Goal: Use online tool/utility

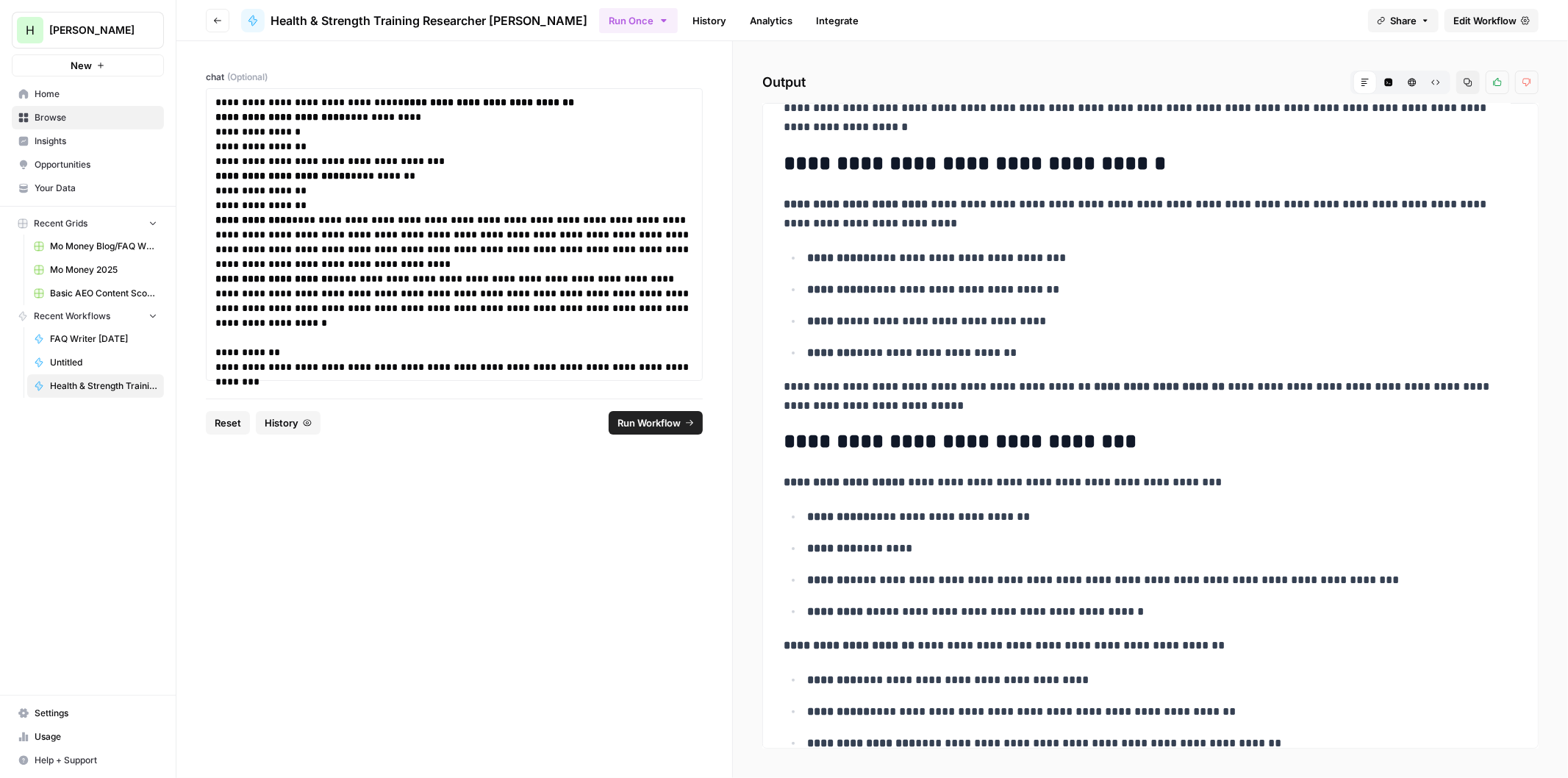
drag, startPoint x: 1010, startPoint y: 276, endPoint x: 989, endPoint y: 328, distance: 56.1
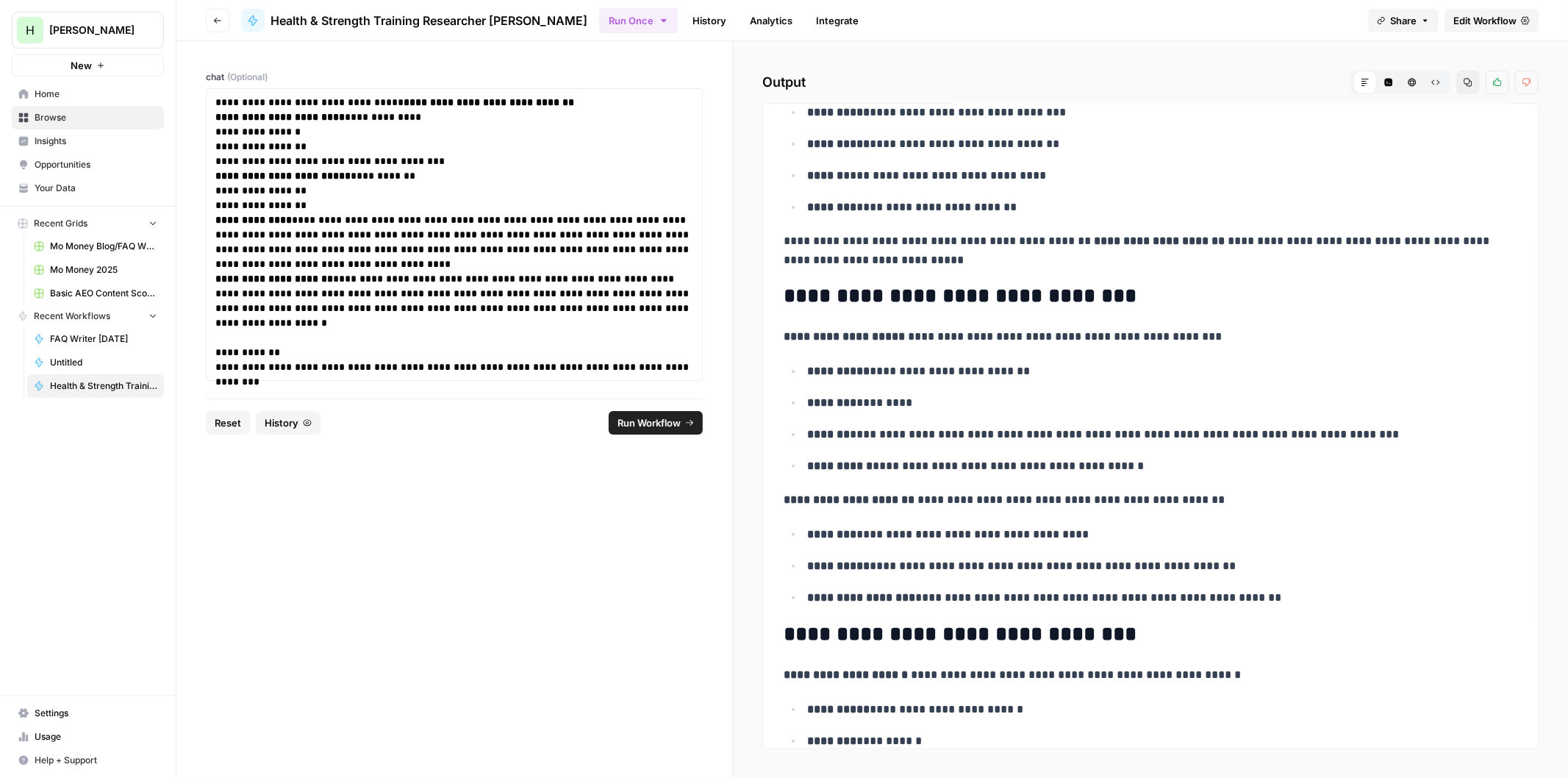
drag, startPoint x: 1021, startPoint y: 263, endPoint x: 1006, endPoint y: 333, distance: 71.6
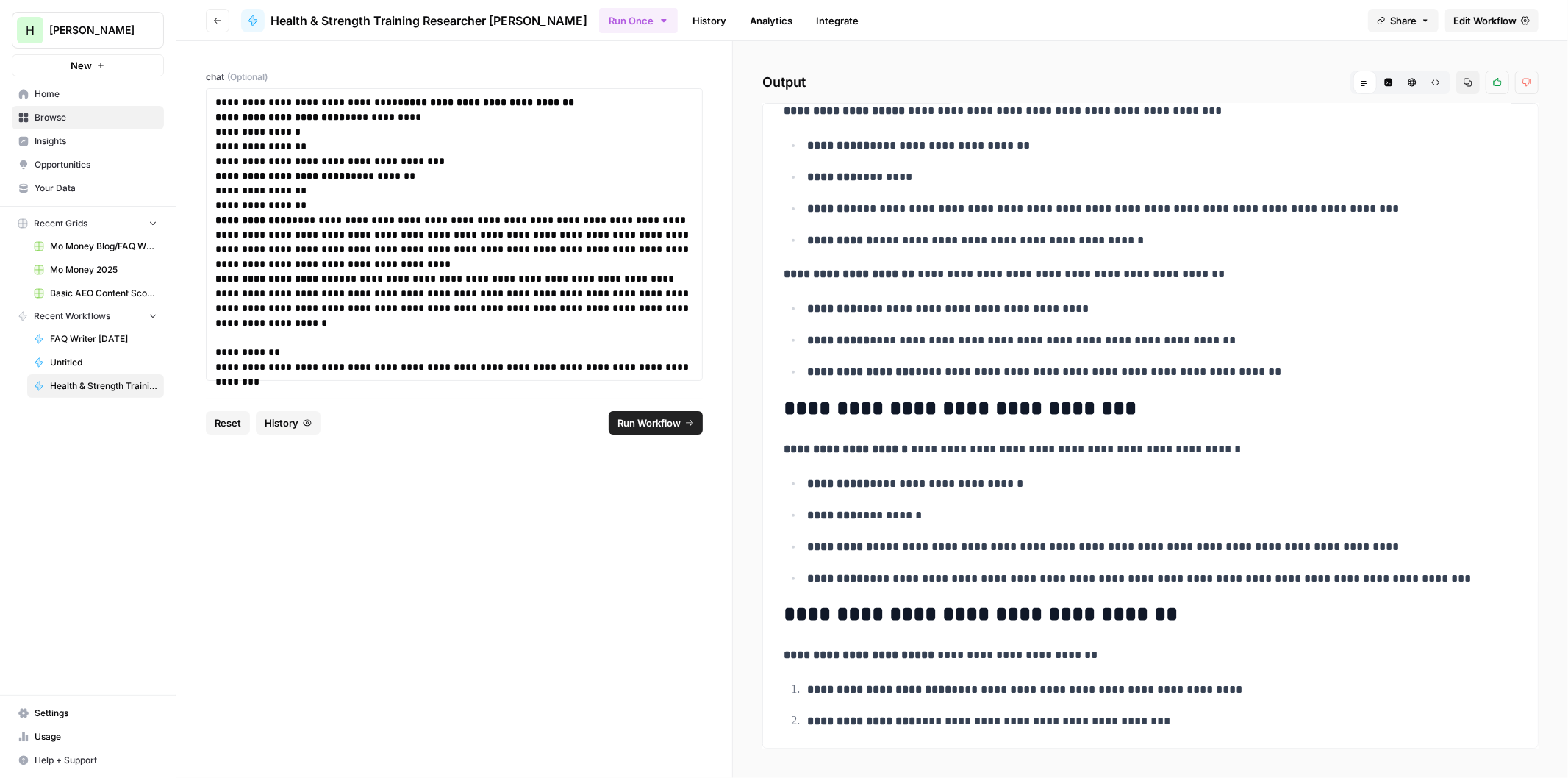
drag, startPoint x: 982, startPoint y: 335, endPoint x: 971, endPoint y: 398, distance: 64.0
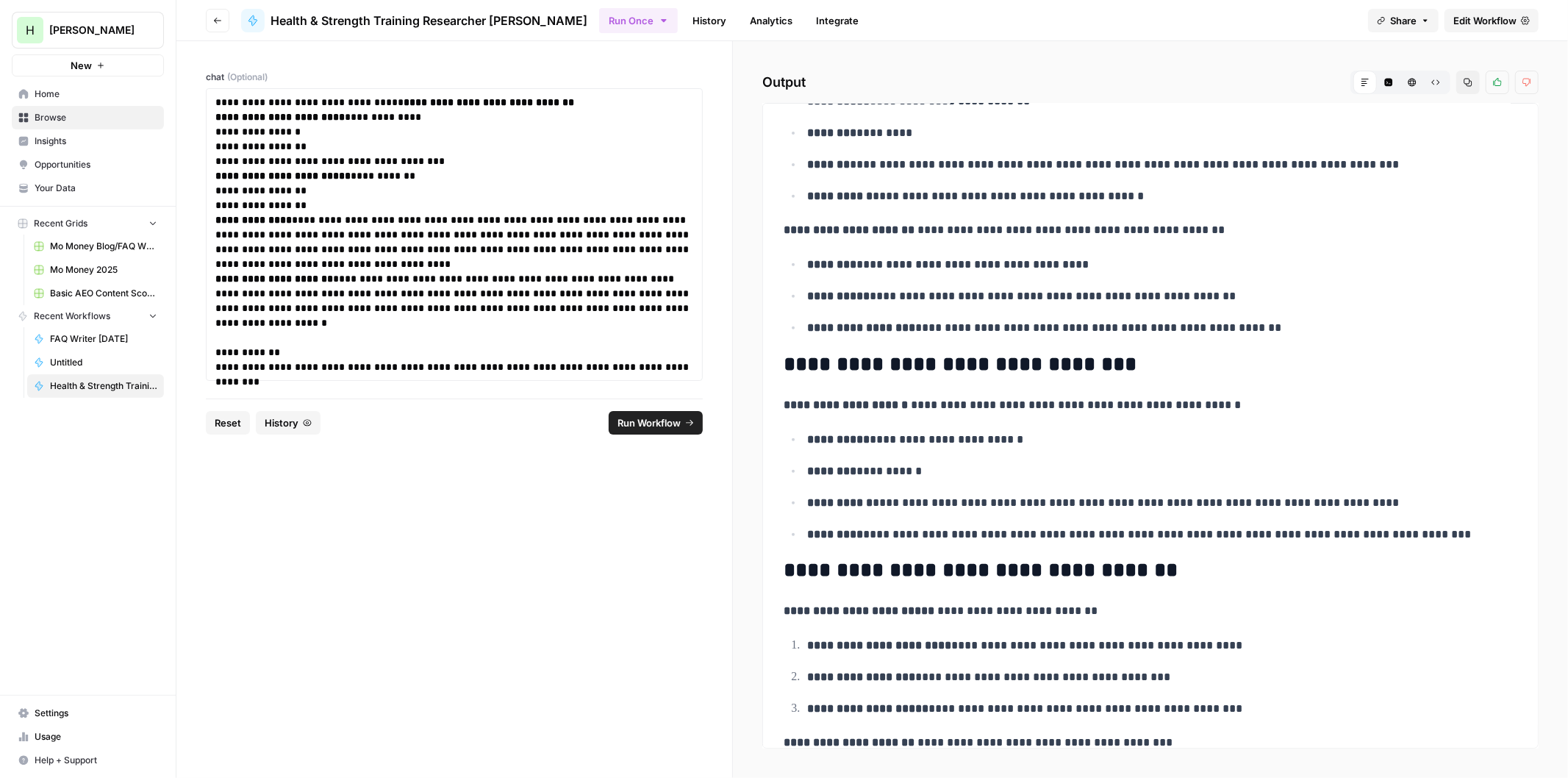
drag, startPoint x: 975, startPoint y: 357, endPoint x: 967, endPoint y: 392, distance: 35.9
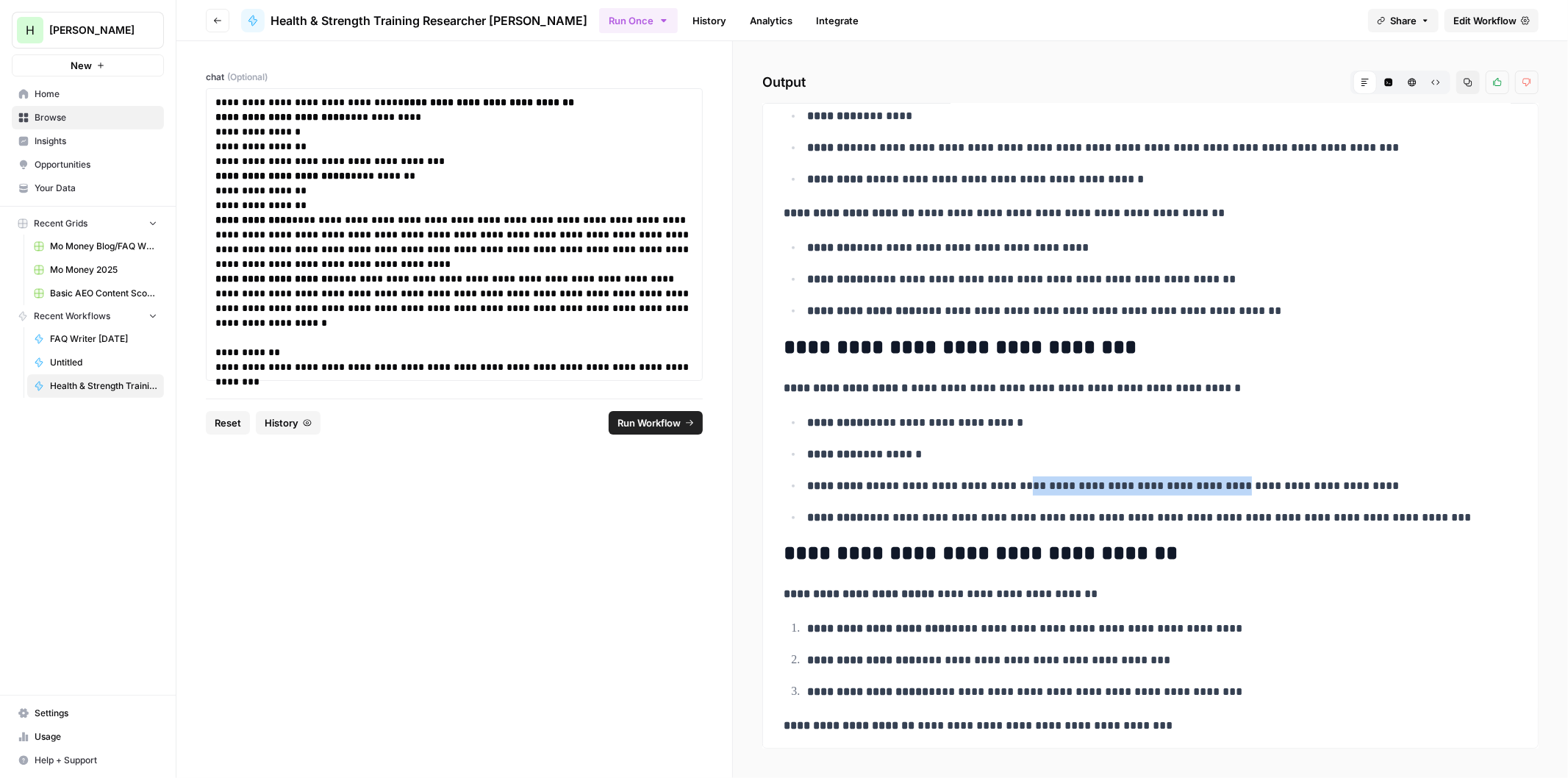
drag, startPoint x: 1027, startPoint y: 488, endPoint x: 1015, endPoint y: 488, distance: 12.0
click at [1015, 488] on p "**********" at bounding box center [1156, 485] width 698 height 19
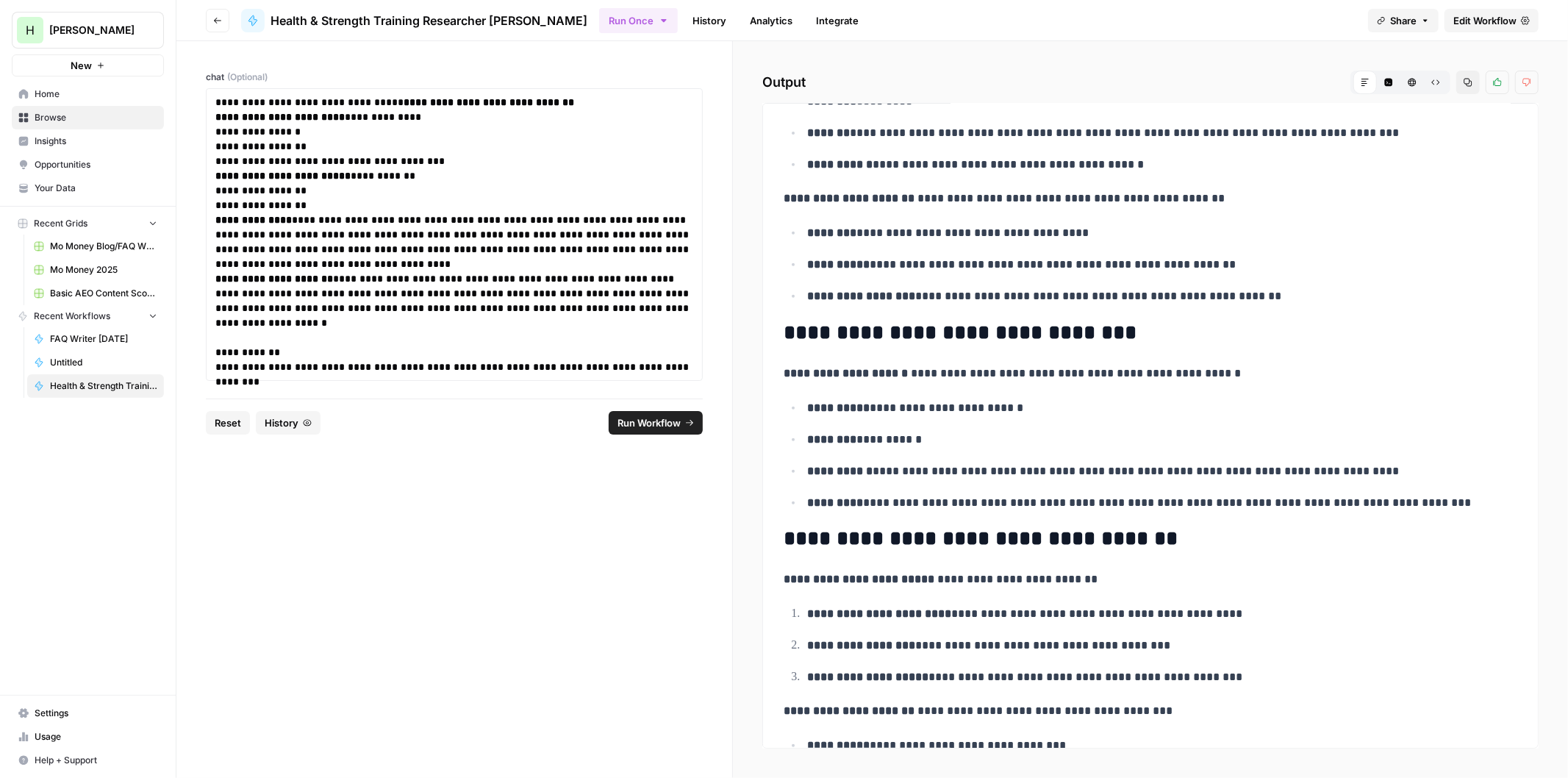
scroll to position [549, 0]
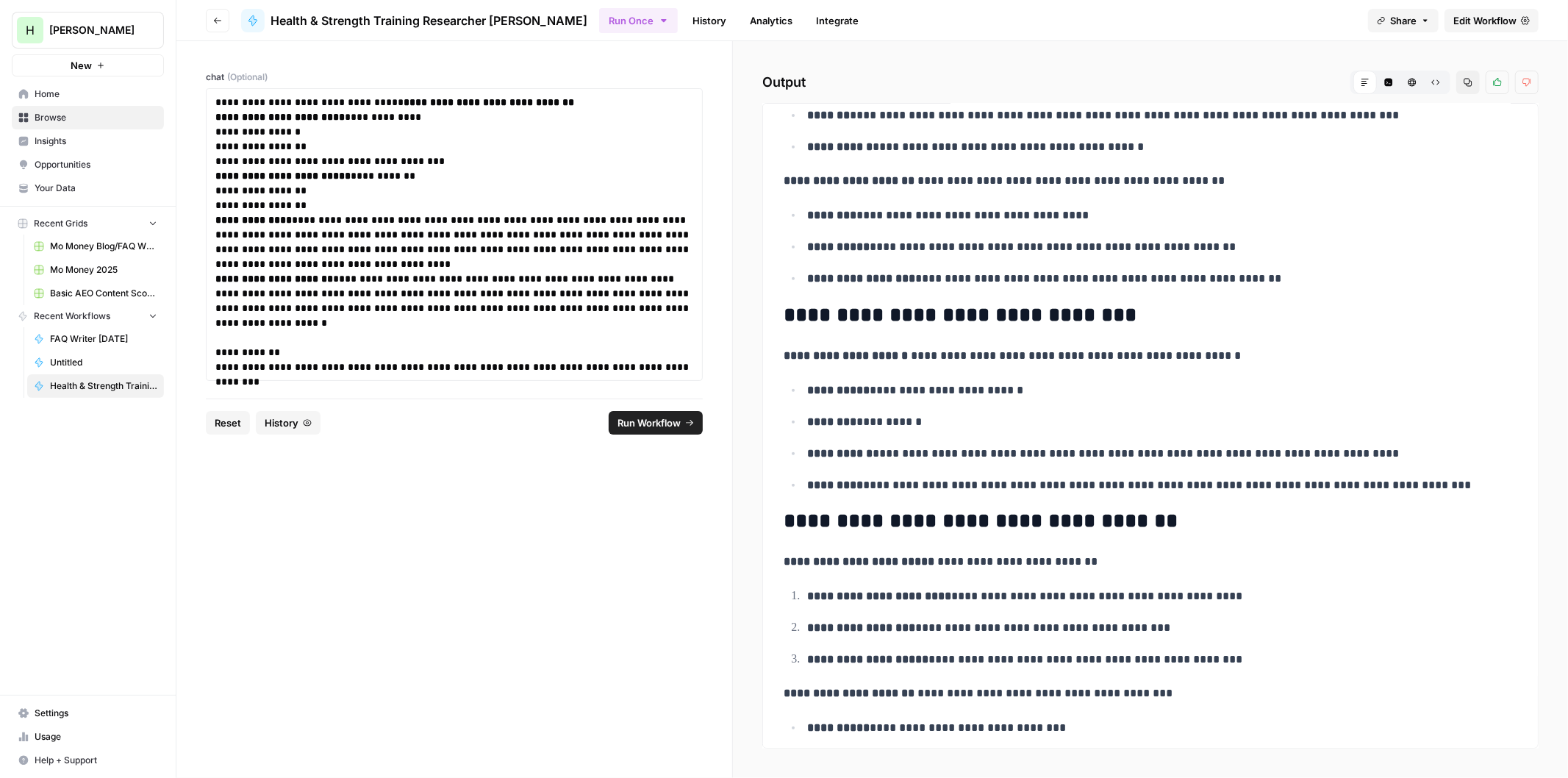
drag, startPoint x: 996, startPoint y: 399, endPoint x: 984, endPoint y: 431, distance: 34.2
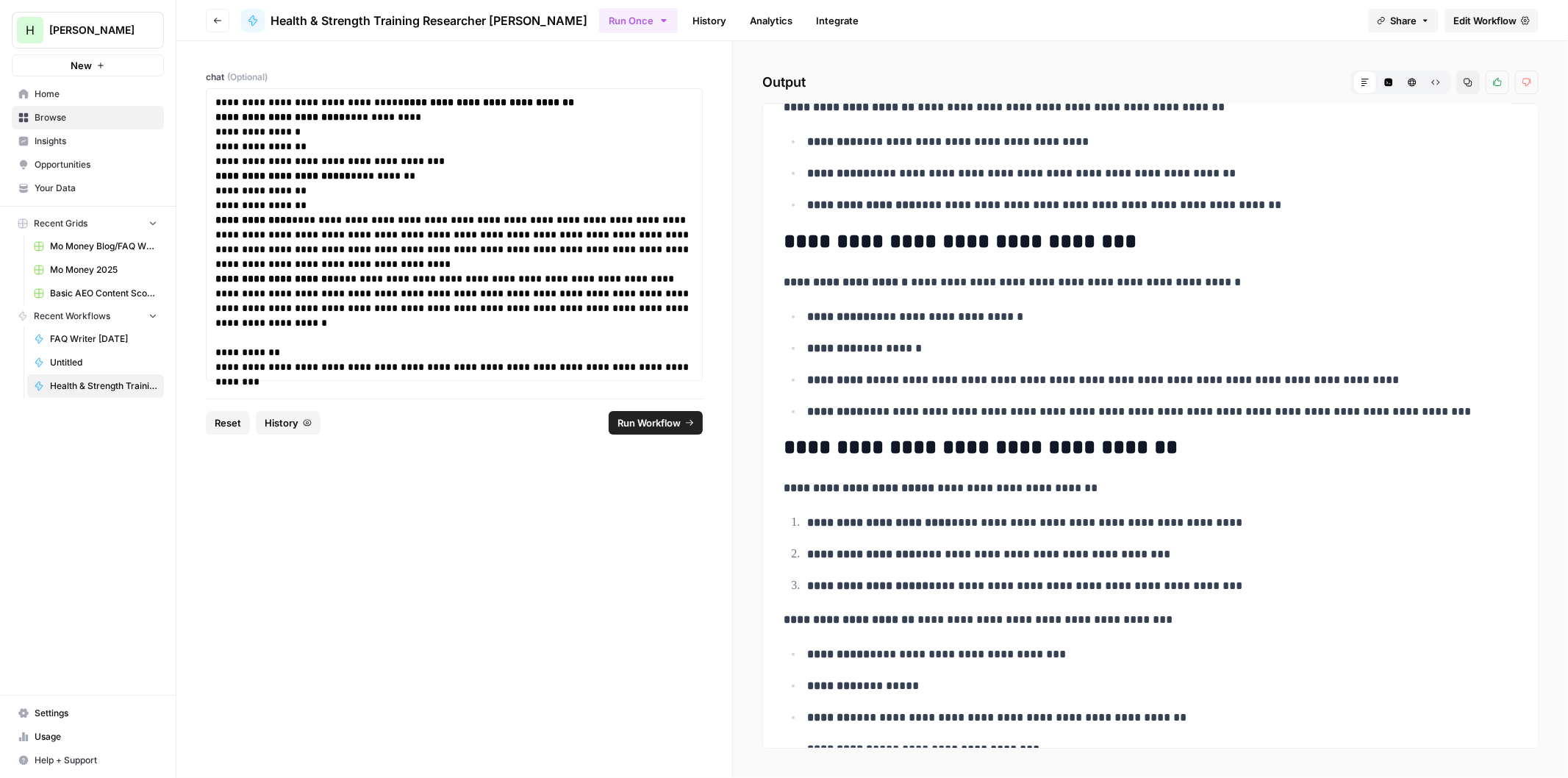
drag, startPoint x: 903, startPoint y: 389, endPoint x: 898, endPoint y: 399, distance: 11.2
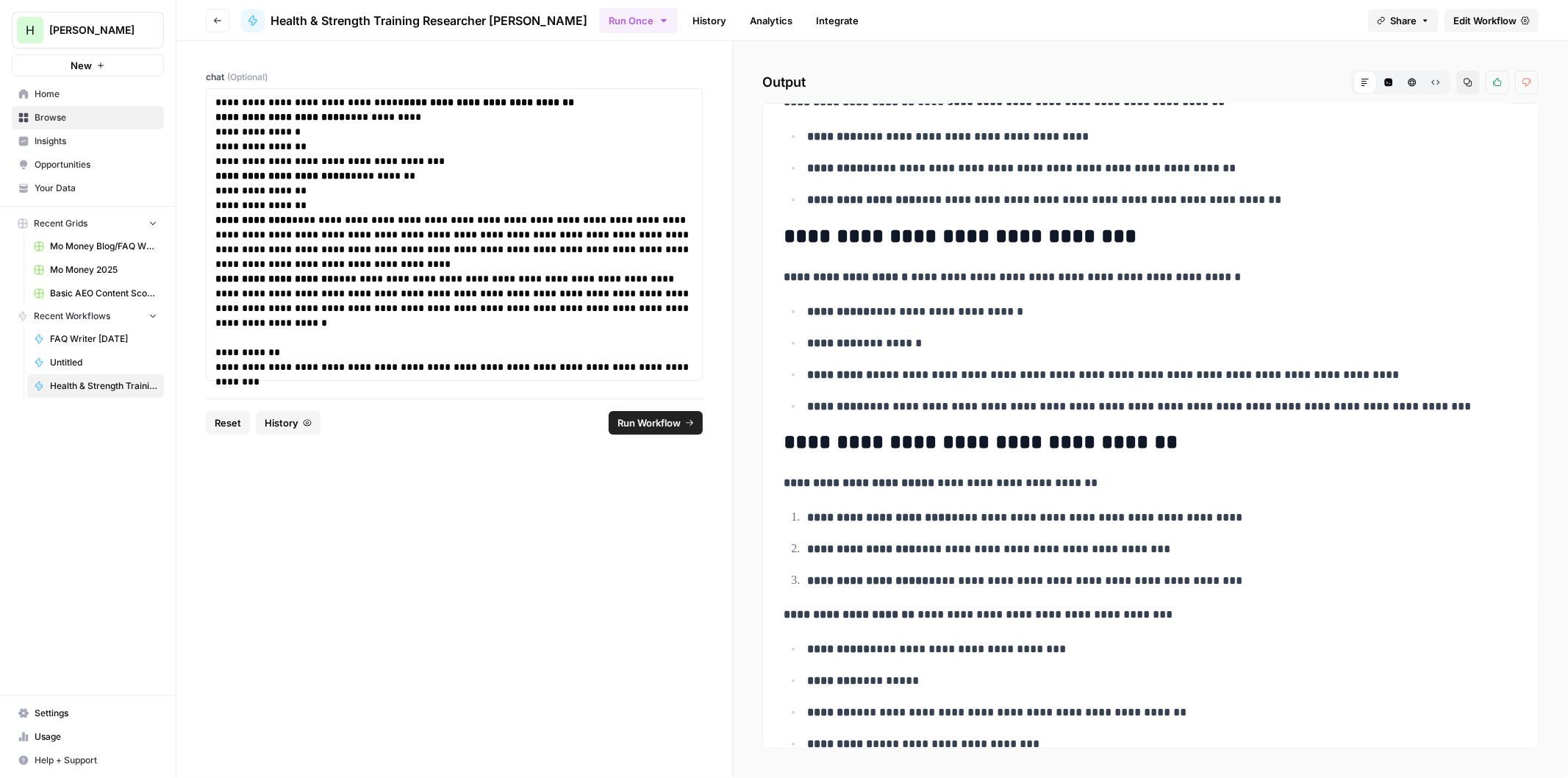
scroll to position [1010, 0]
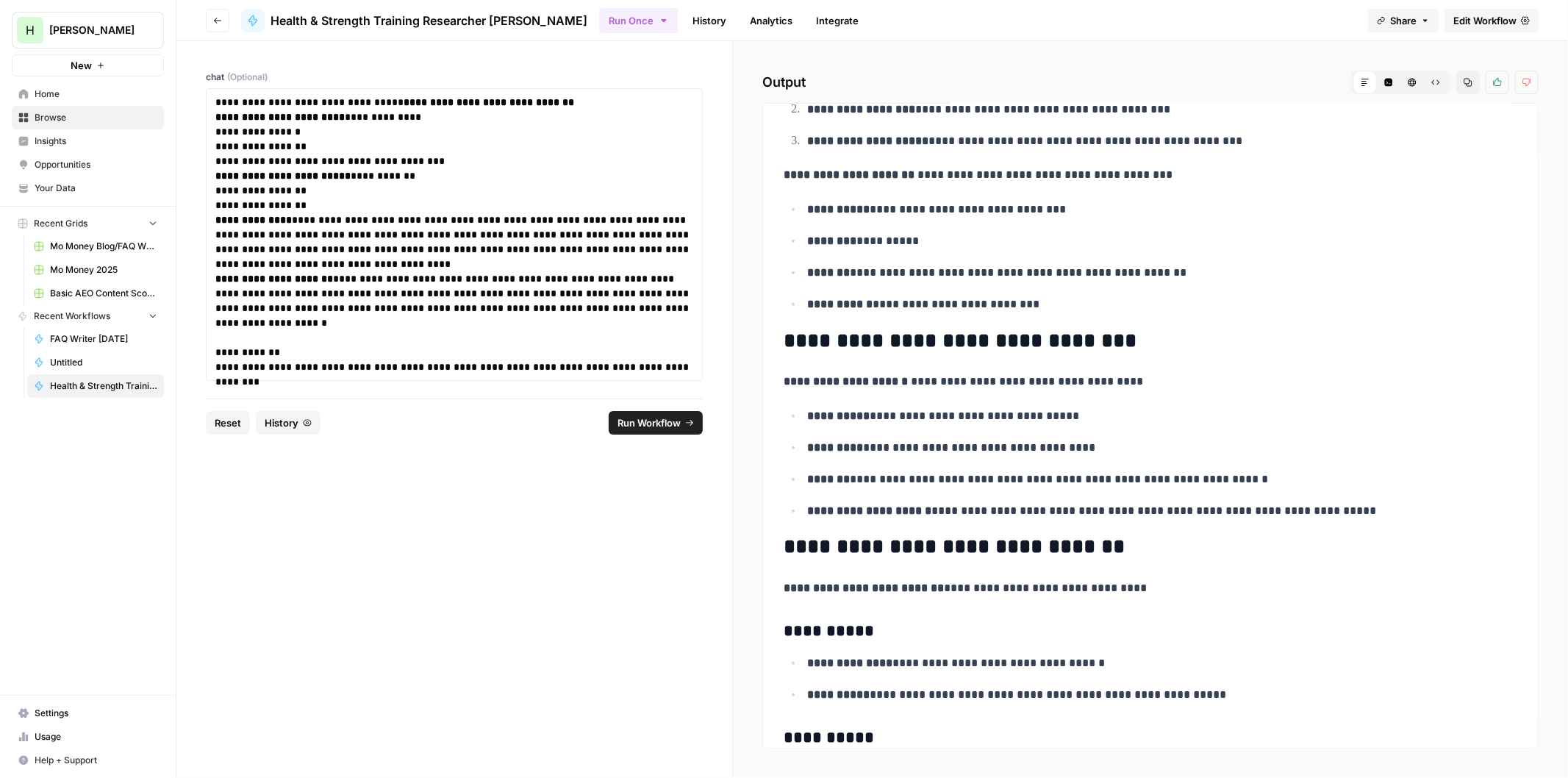
drag, startPoint x: 904, startPoint y: 369, endPoint x: 903, endPoint y: 381, distance: 12.0
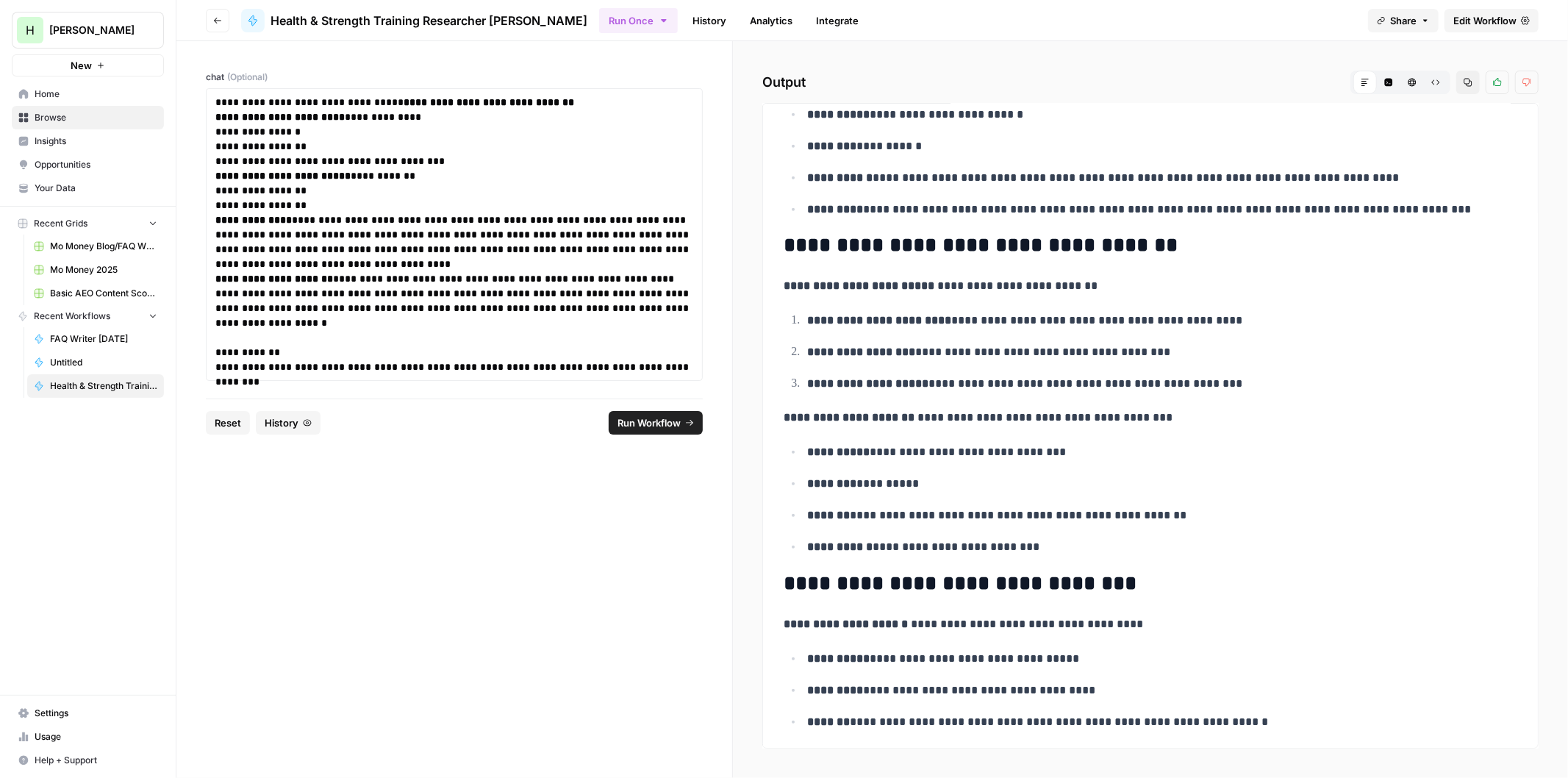
scroll to position [0, 0]
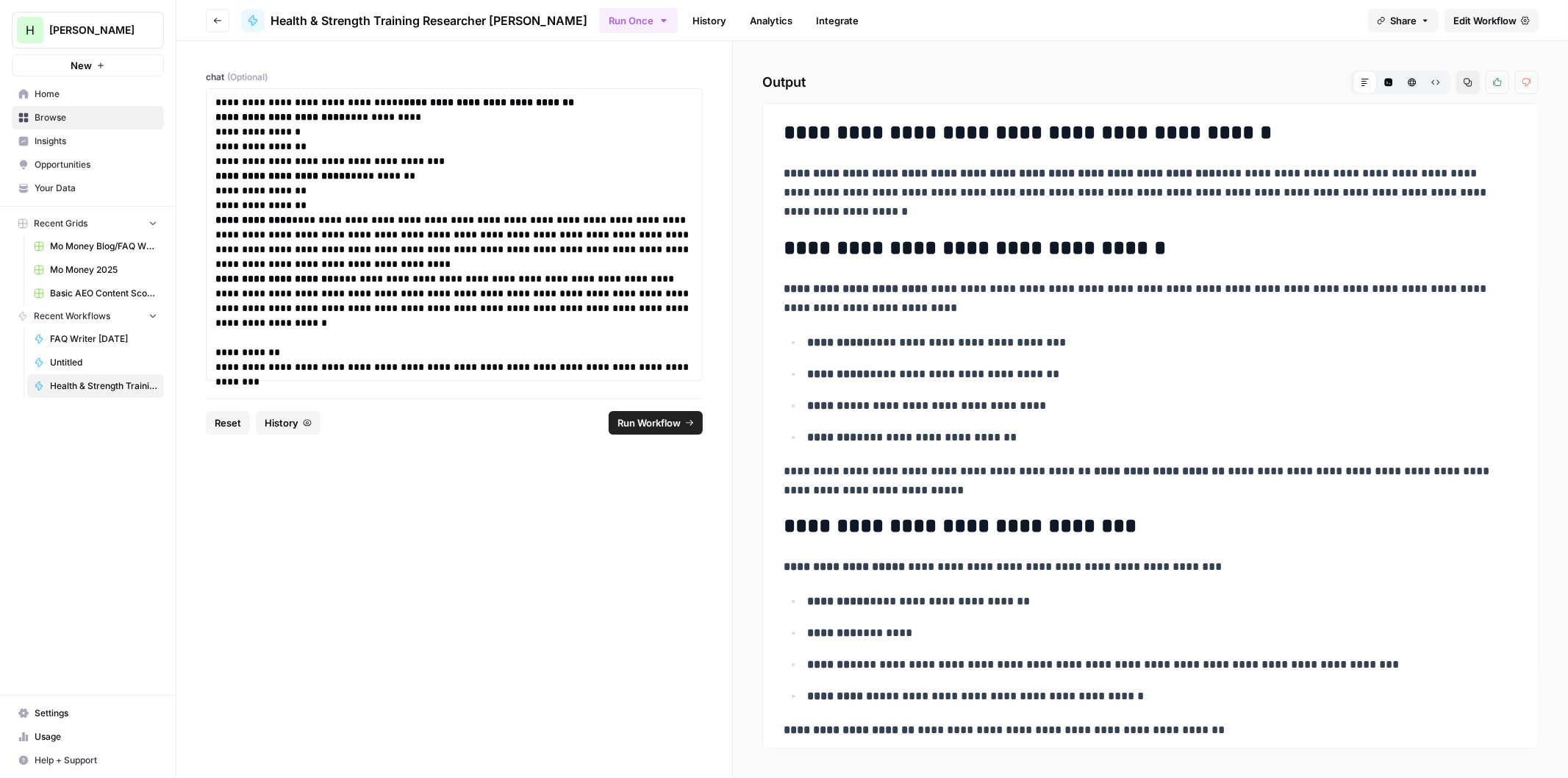
drag, startPoint x: 935, startPoint y: 527, endPoint x: 934, endPoint y: 421, distance: 106.0
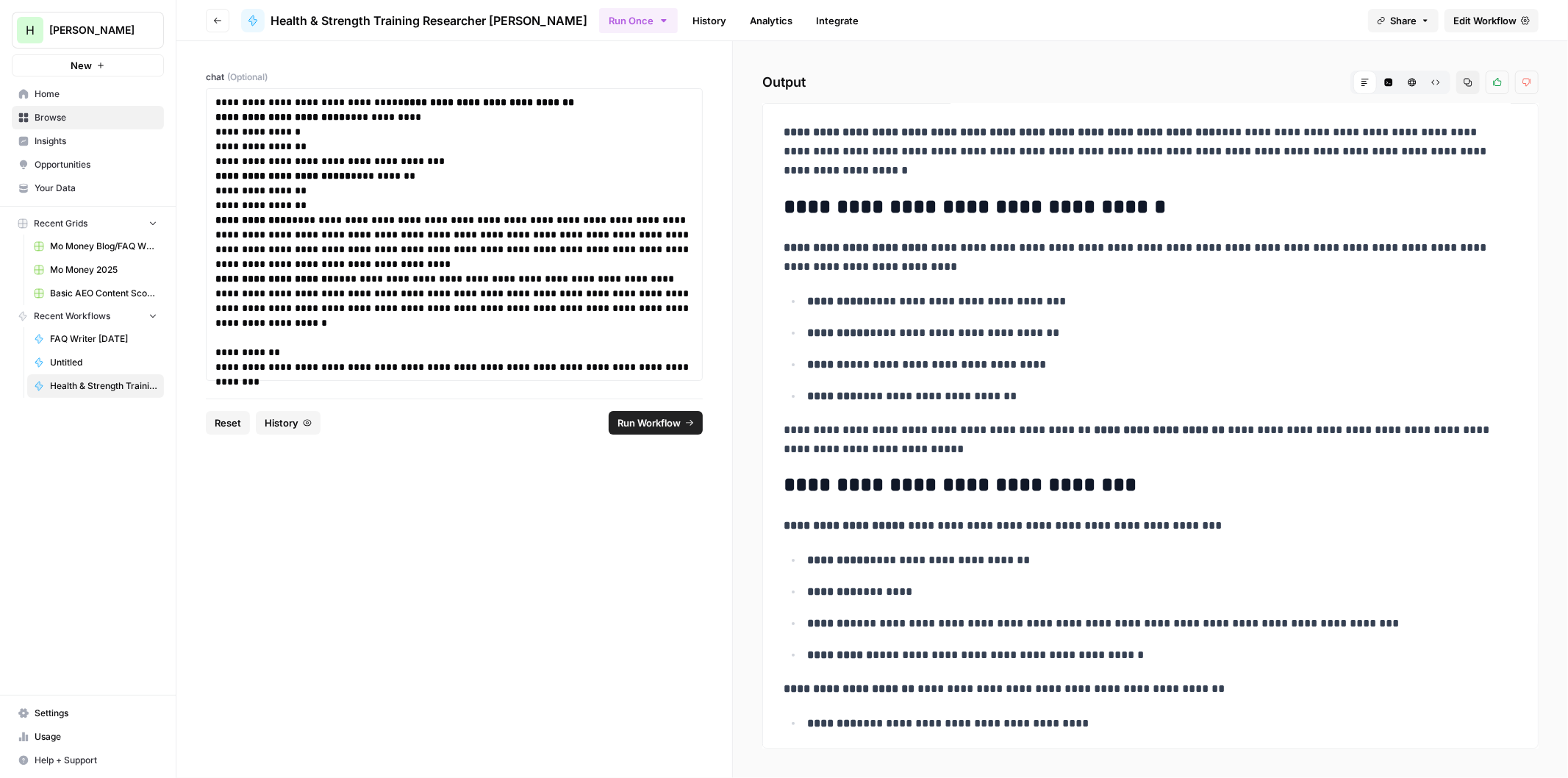
drag, startPoint x: 909, startPoint y: 222, endPoint x: 900, endPoint y: 247, distance: 26.6
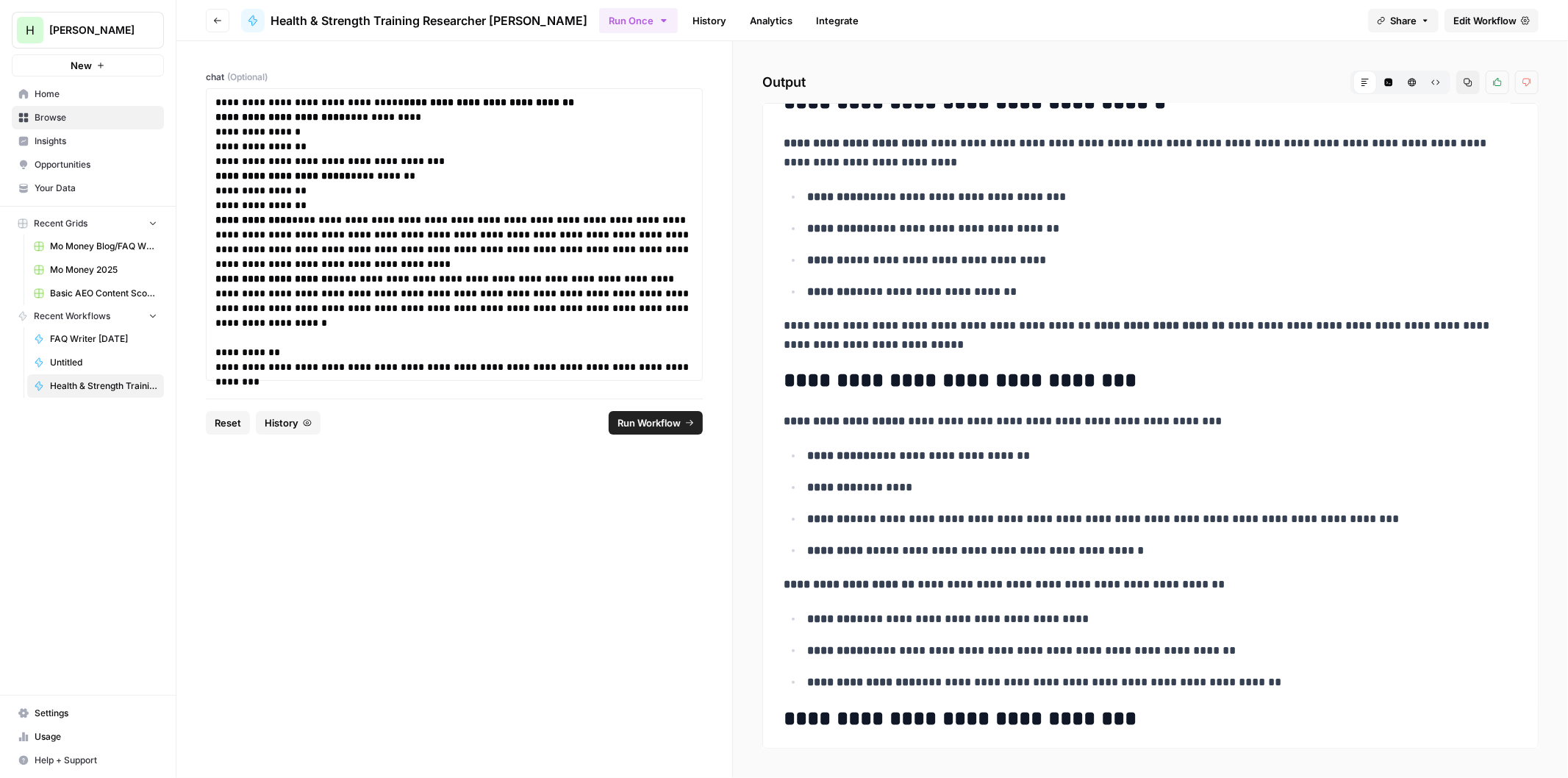
drag, startPoint x: 1021, startPoint y: 224, endPoint x: 1015, endPoint y: 263, distance: 39.5
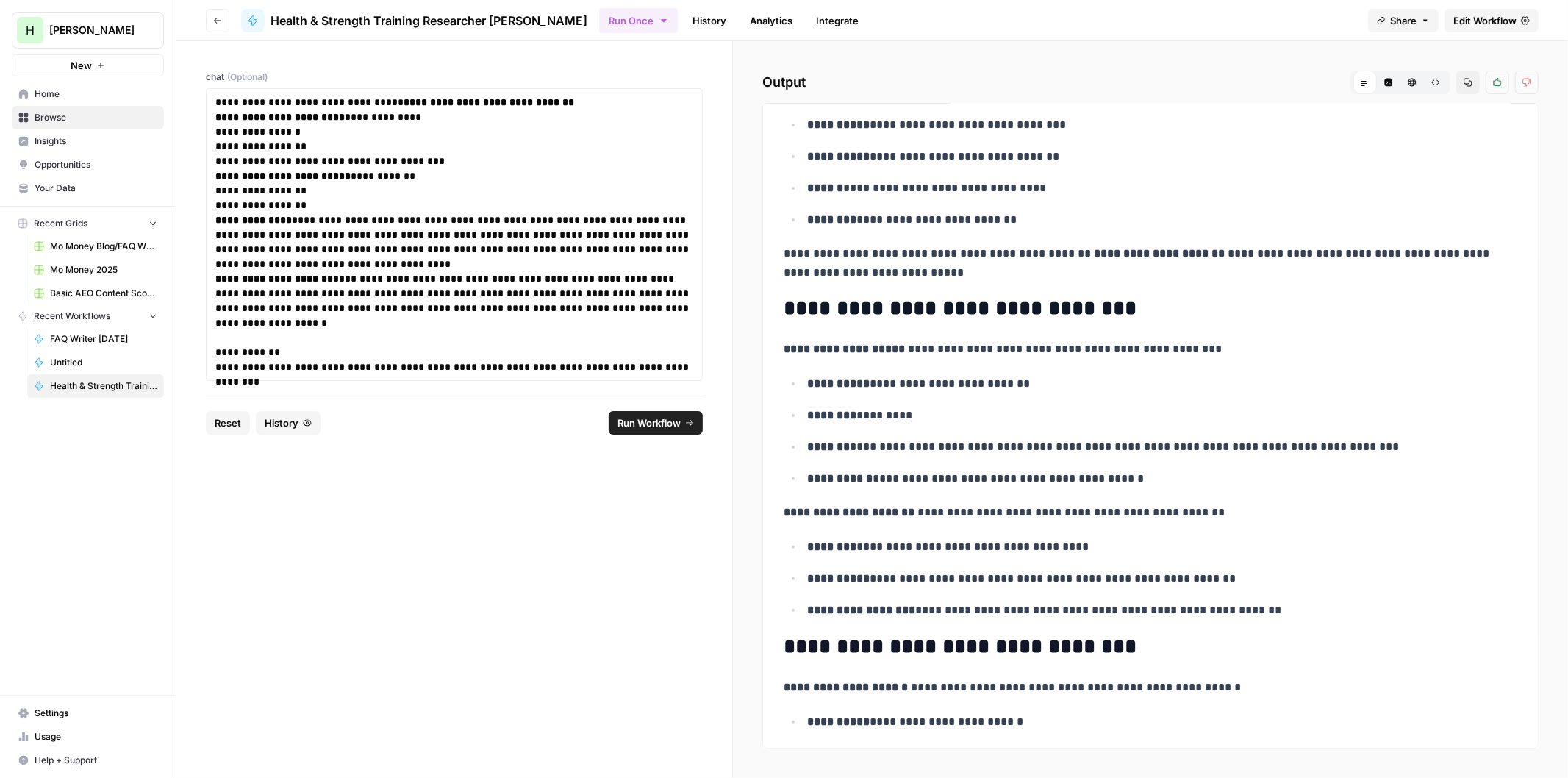
drag, startPoint x: 1006, startPoint y: 203, endPoint x: 1001, endPoint y: 252, distance: 49.3
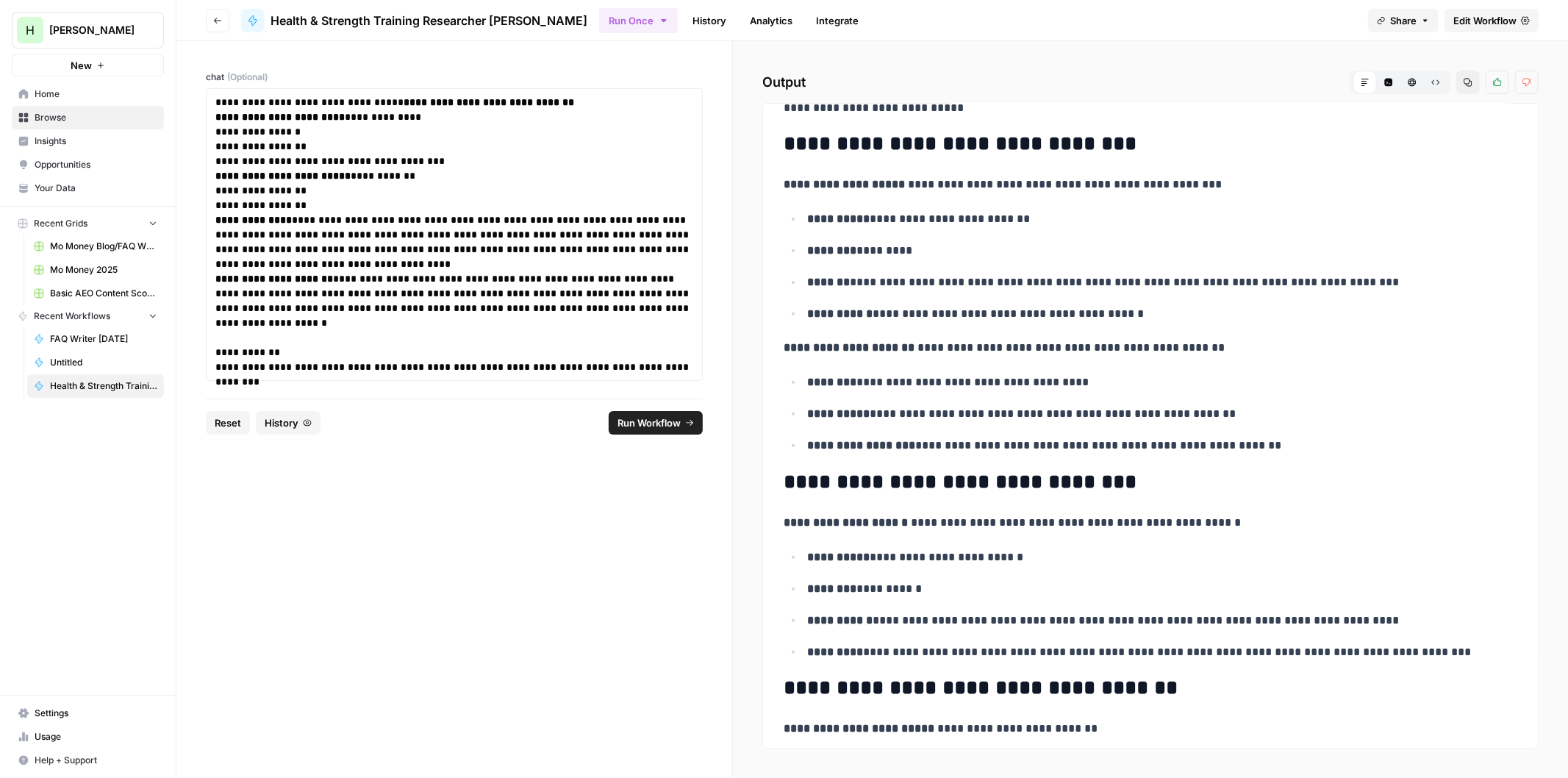
drag, startPoint x: 1003, startPoint y: 184, endPoint x: 988, endPoint y: 298, distance: 115.0
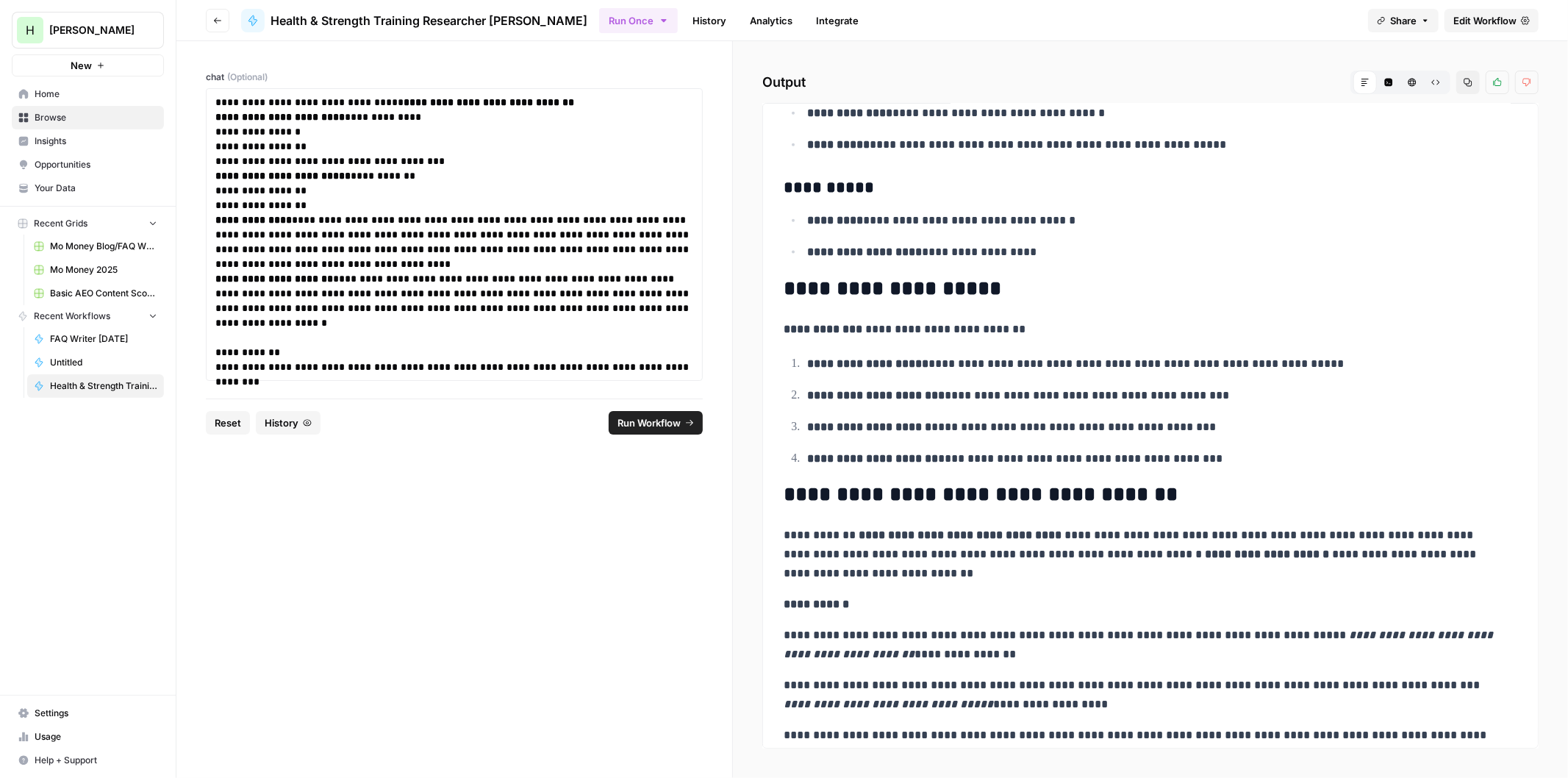
scroll to position [1804, 0]
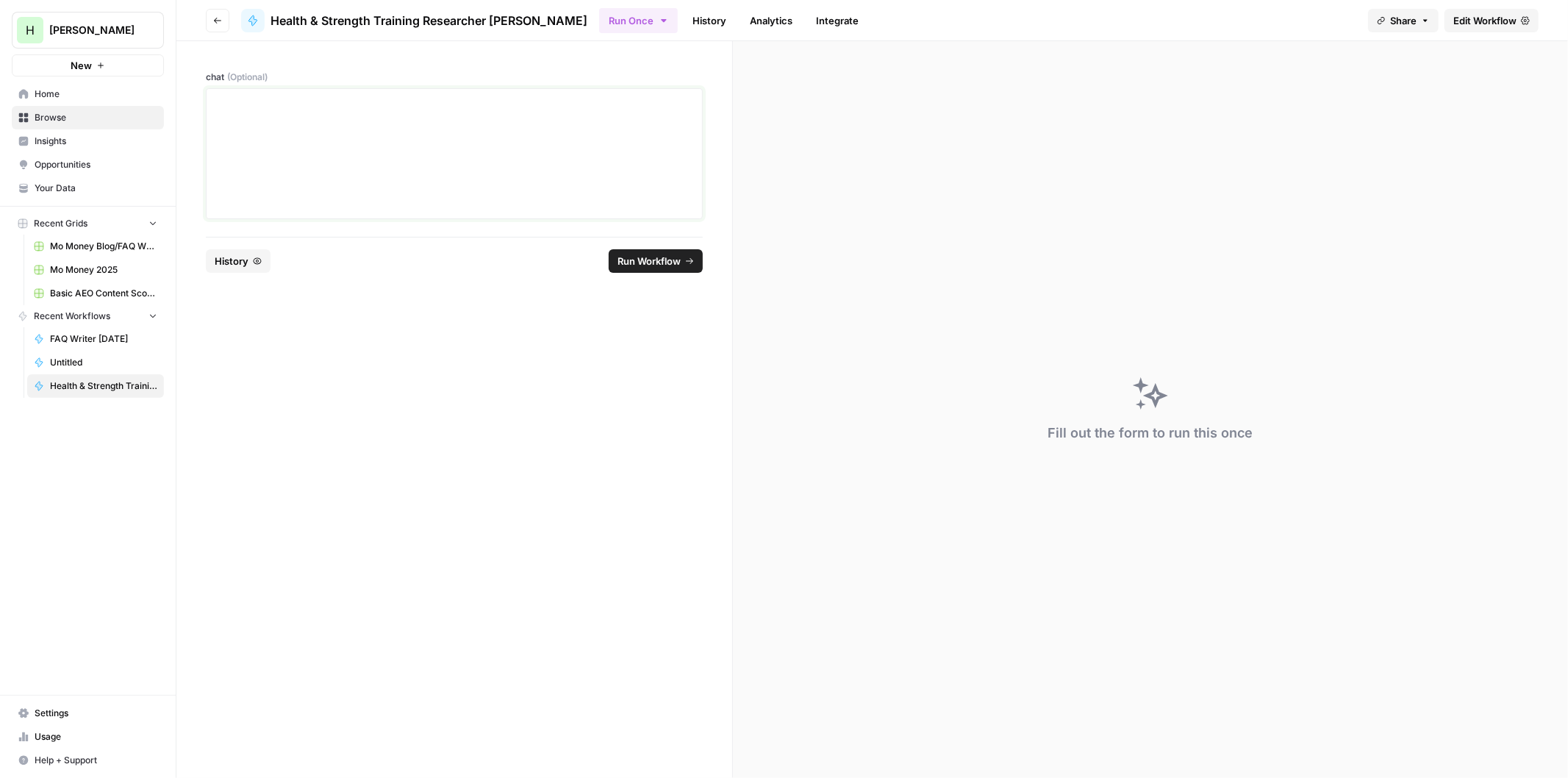
click at [397, 118] on div at bounding box center [454, 154] width 477 height 118
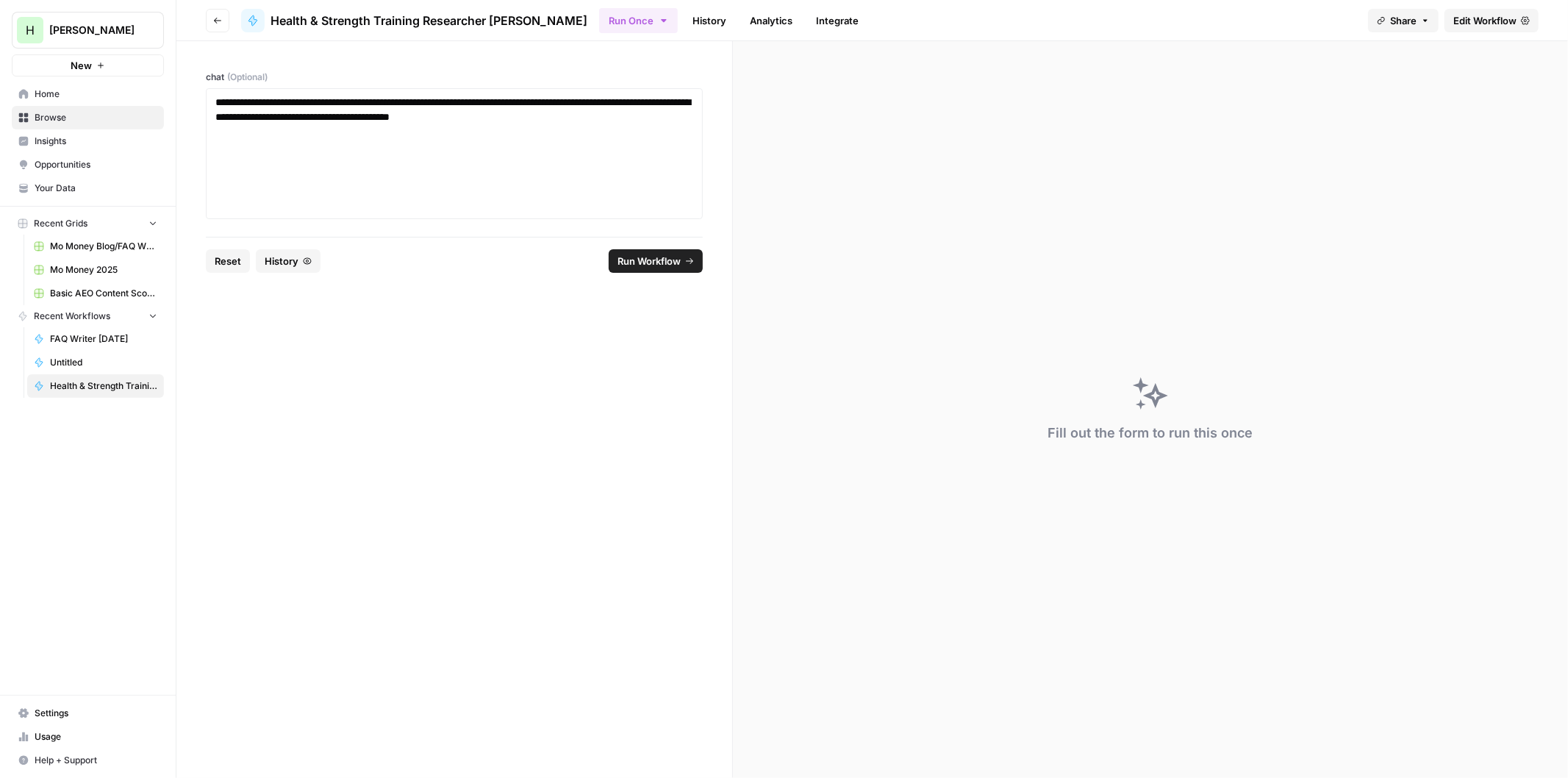
click at [665, 263] on span "Run Workflow" at bounding box center [648, 261] width 63 height 15
